Goal: Task Accomplishment & Management: Manage account settings

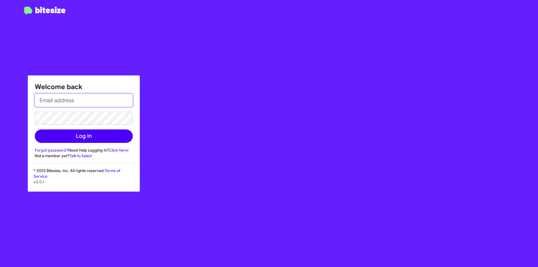
type input "[EMAIL_ADDRESS][DOMAIN_NAME]"
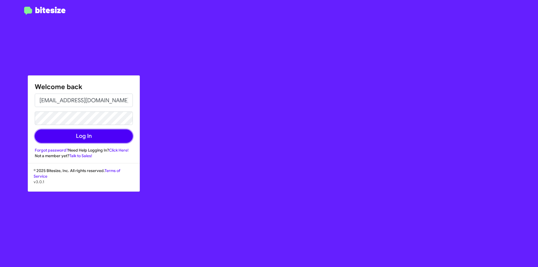
click at [114, 137] on button "Log In" at bounding box center [84, 135] width 98 height 13
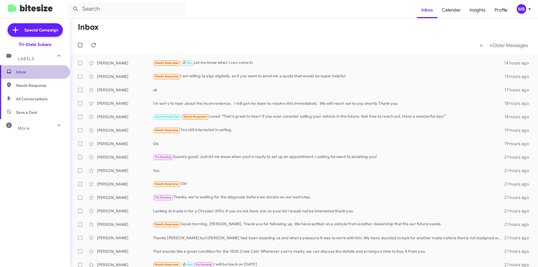
click at [43, 71] on span "Inbox" at bounding box center [40, 72] width 48 height 6
click at [42, 84] on span "Needs Response" at bounding box center [40, 86] width 48 height 6
type input "in:needs-response"
